Goal: Task Accomplishment & Management: Use online tool/utility

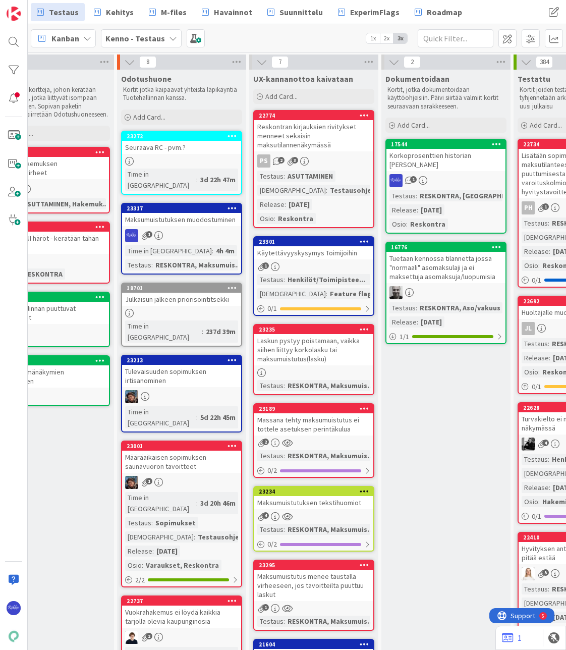
scroll to position [0, 980]
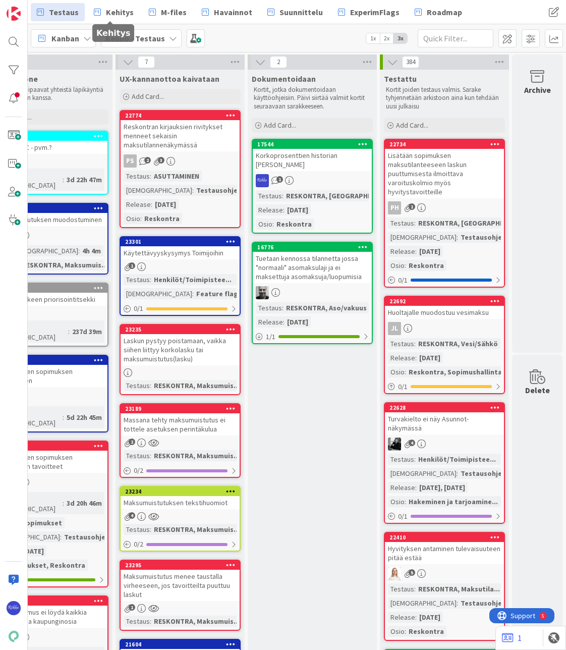
click at [118, 12] on span "Kehitys" at bounding box center [120, 12] width 28 height 12
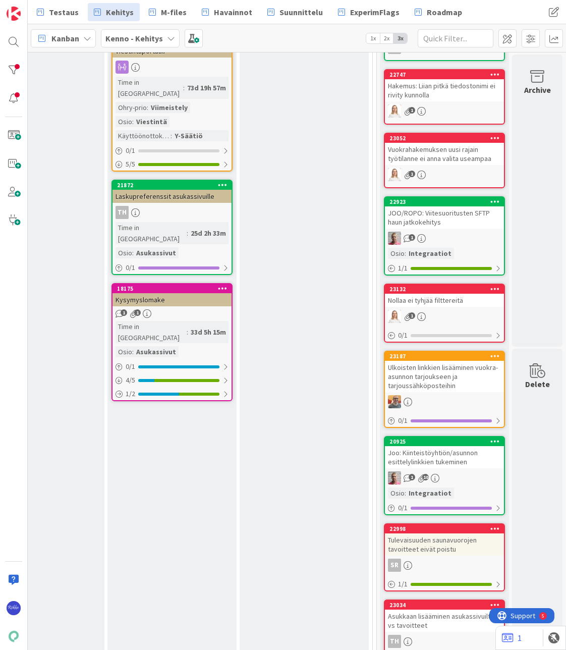
scroll to position [2118, 359]
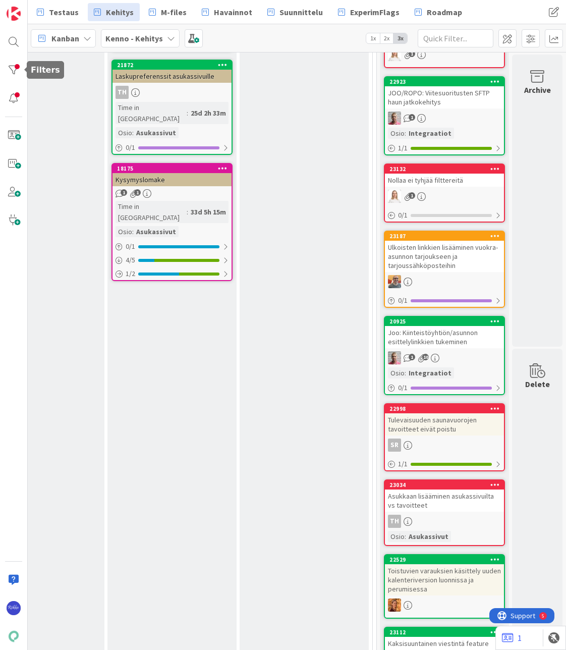
click at [11, 71] on div at bounding box center [14, 70] width 20 height 20
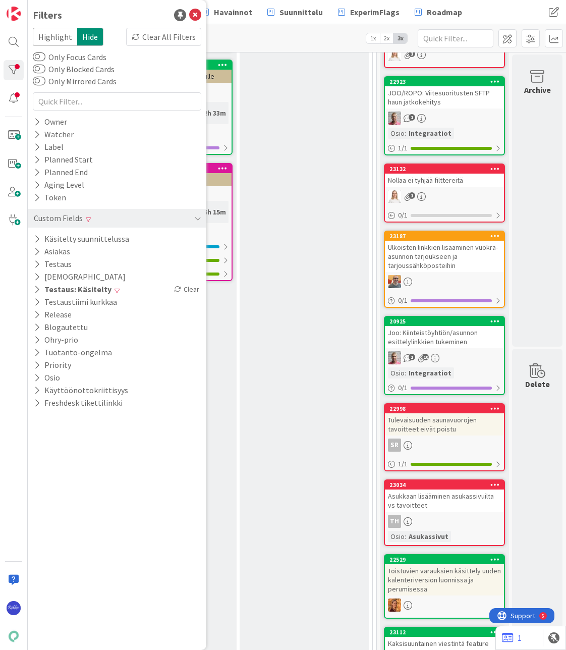
click at [36, 124] on icon at bounding box center [37, 122] width 7 height 9
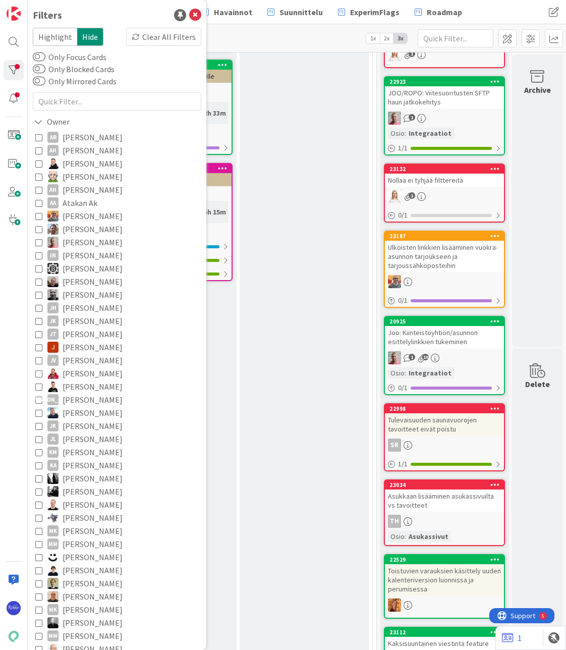
click at [37, 178] on icon at bounding box center [38, 176] width 7 height 7
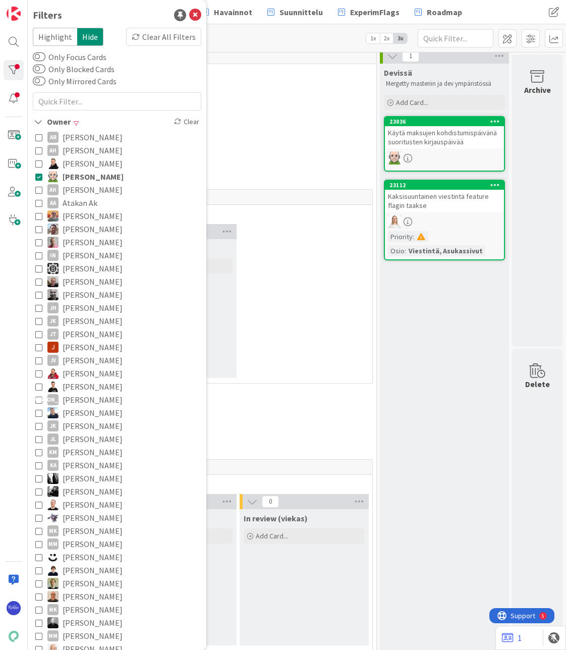
scroll to position [0, 359]
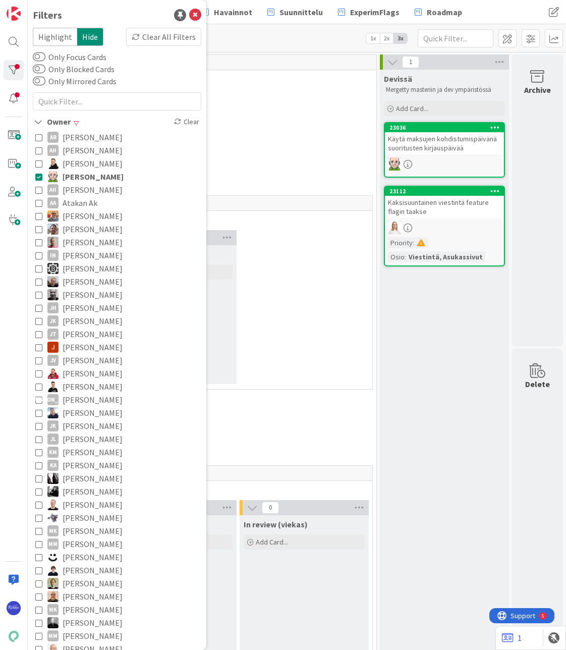
click at [439, 145] on div "Käytä maksujen kohdistumispäivänä suoritusten kirjauspäivää" at bounding box center [444, 143] width 119 height 22
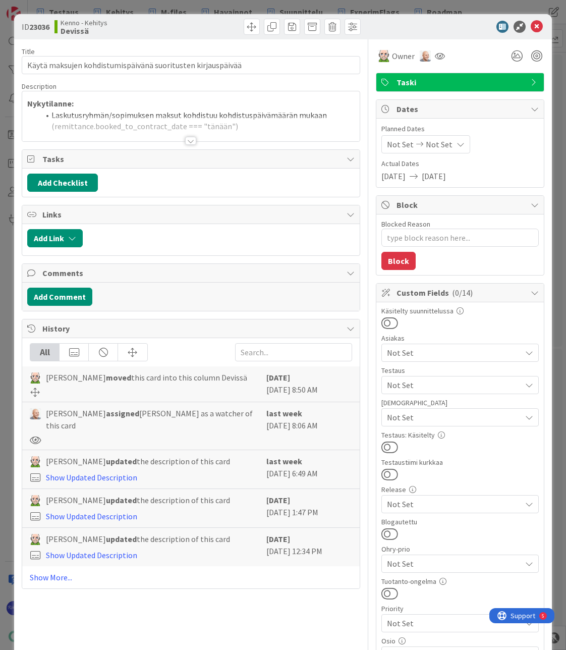
click at [444, 383] on span "Not Set" at bounding box center [454, 385] width 134 height 12
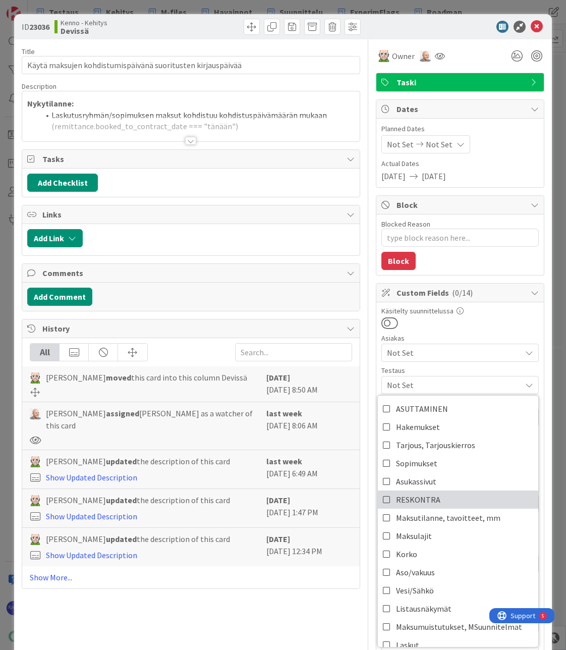
click at [458, 493] on link "RESKONTRA" at bounding box center [458, 499] width 160 height 18
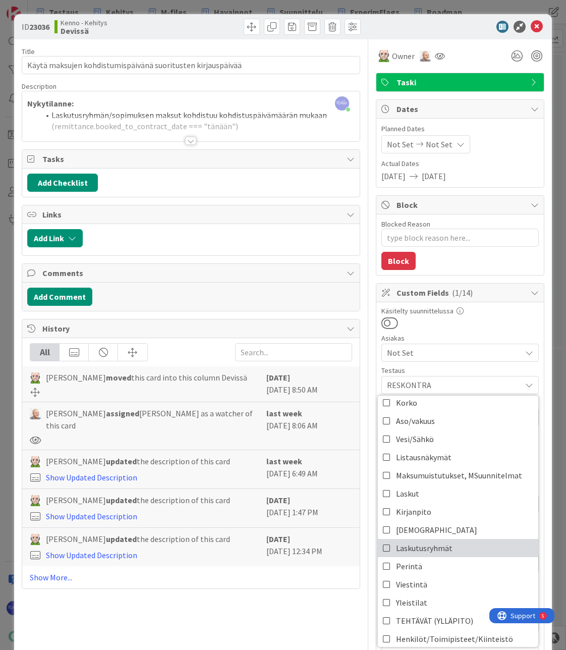
click at [449, 545] on link "Laskutusryhmät" at bounding box center [458, 548] width 160 height 18
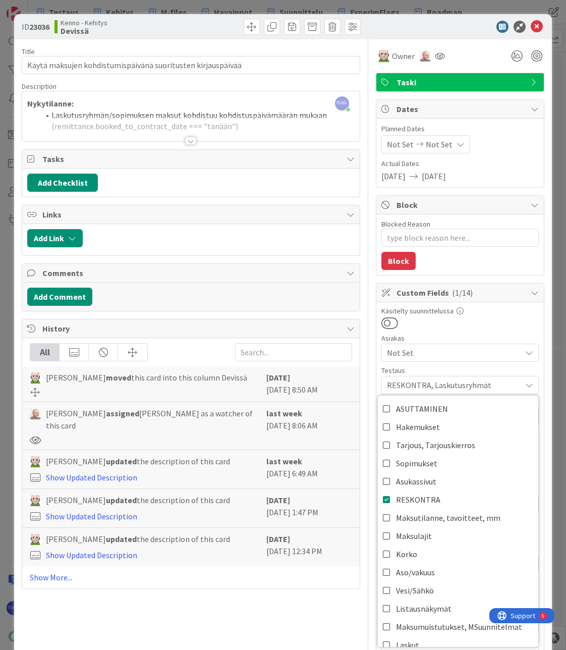
type textarea "x"
click at [427, 36] on div "ID 23036 Kenno - Kehitys Devissä" at bounding box center [283, 26] width 538 height 25
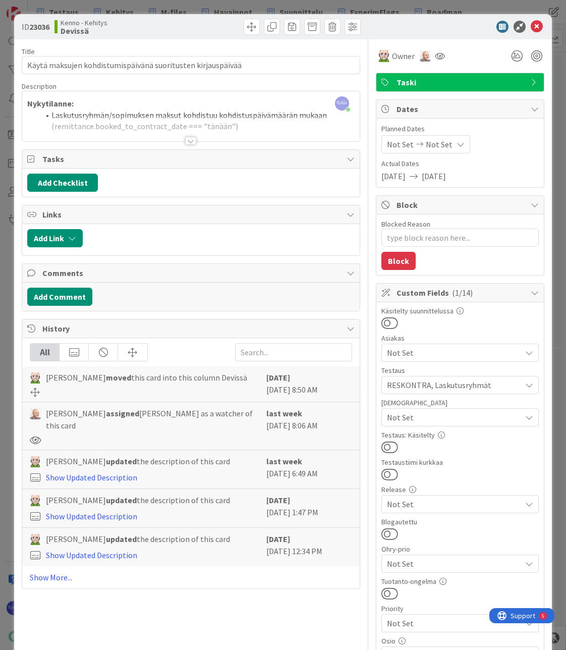
click at [187, 144] on div at bounding box center [190, 141] width 11 height 8
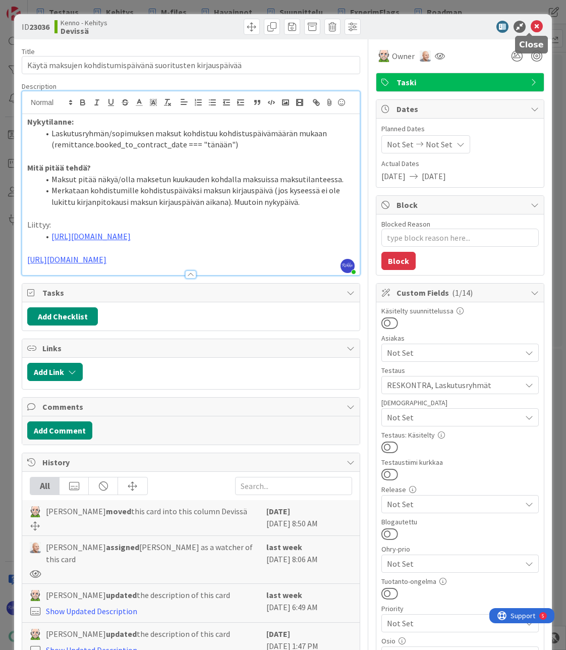
click at [531, 30] on icon at bounding box center [537, 27] width 12 height 12
